Goal: Information Seeking & Learning: Check status

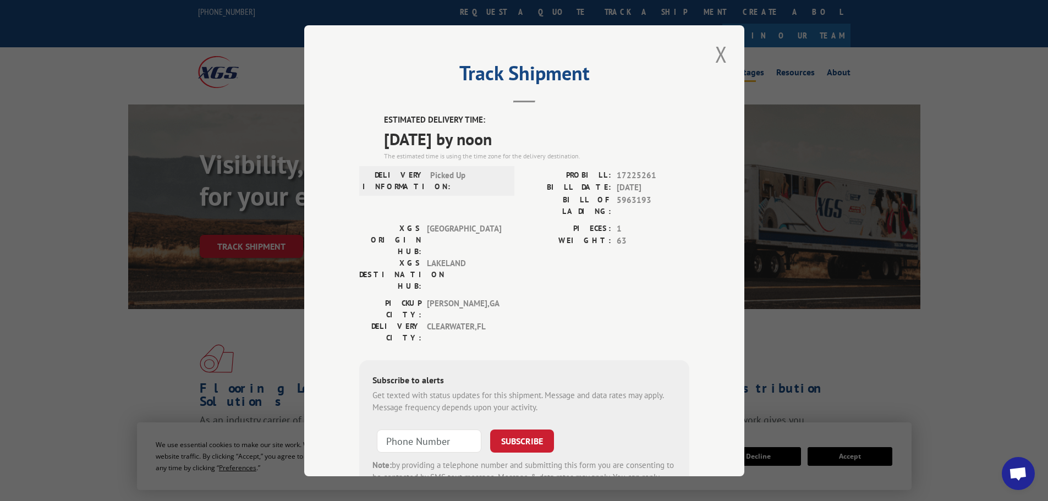
click at [719, 49] on button "Close modal" at bounding box center [721, 54] width 19 height 30
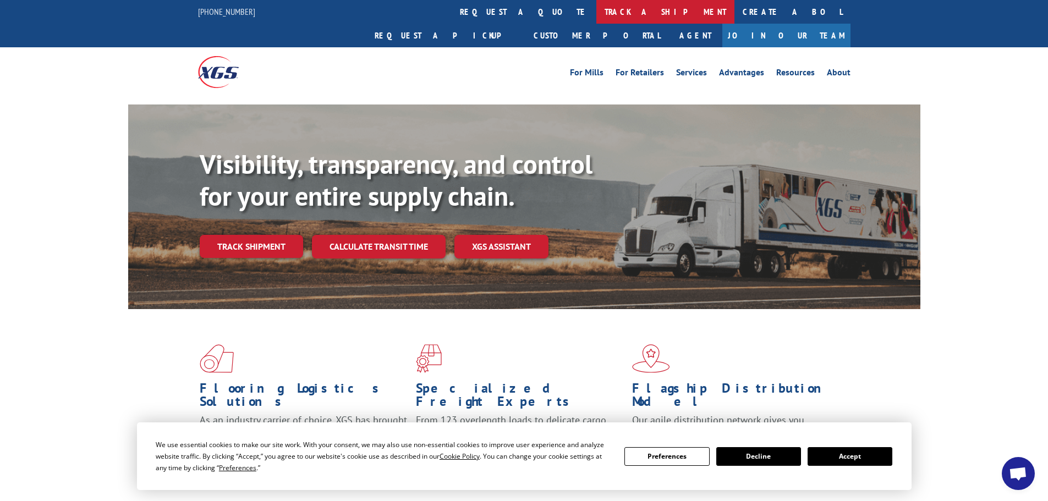
click at [596, 12] on link "track a shipment" at bounding box center [665, 12] width 138 height 24
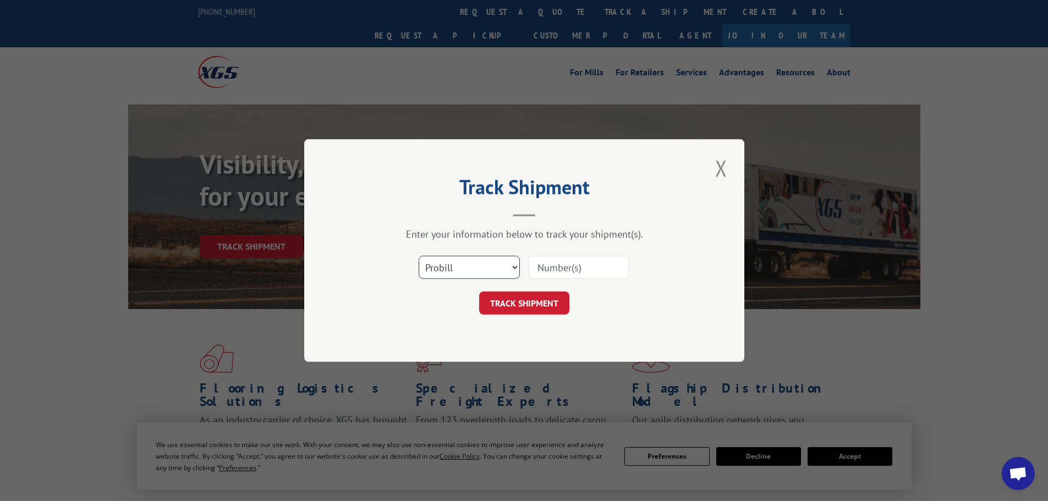
click at [499, 278] on select "Select category... Probill BOL PO" at bounding box center [469, 267] width 101 height 23
select select "bol"
click at [419, 256] on select "Select category... Probill BOL PO" at bounding box center [469, 267] width 101 height 23
click at [550, 270] on input at bounding box center [578, 267] width 101 height 23
paste input "5964203"
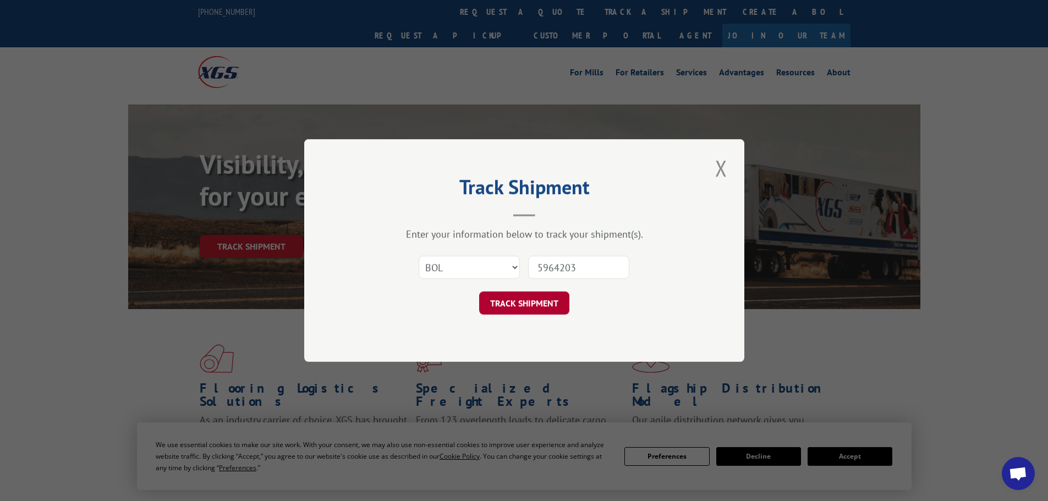
type input "5964203"
click at [537, 307] on button "TRACK SHIPMENT" at bounding box center [524, 302] width 90 height 23
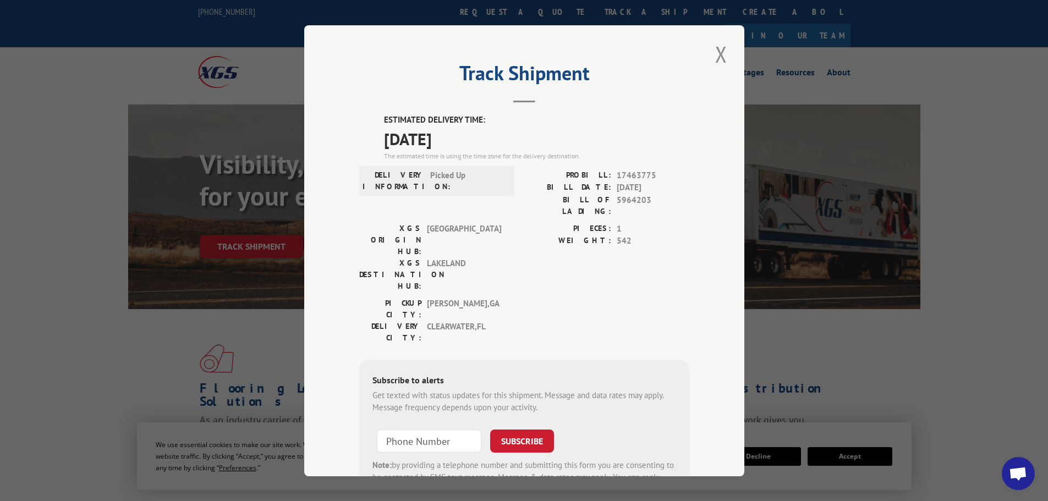
drag, startPoint x: 473, startPoint y: 146, endPoint x: 418, endPoint y: 153, distance: 56.1
click at [370, 150] on div "ESTIMATED DELIVERY TIME: [DATE] The estimated time is using the time zone for t…" at bounding box center [524, 311] width 330 height 395
copy span "[DATE]"
